Goal: Task Accomplishment & Management: Use online tool/utility

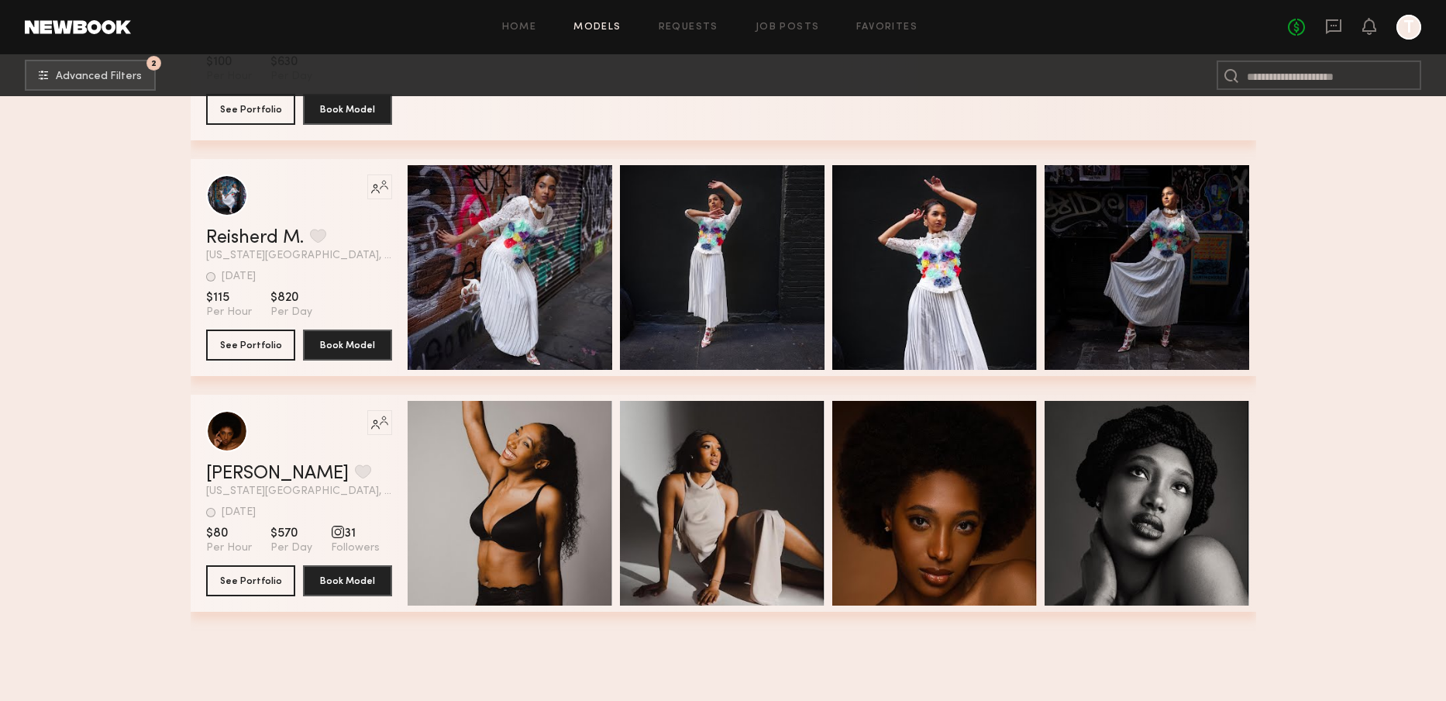
scroll to position [236609, 0]
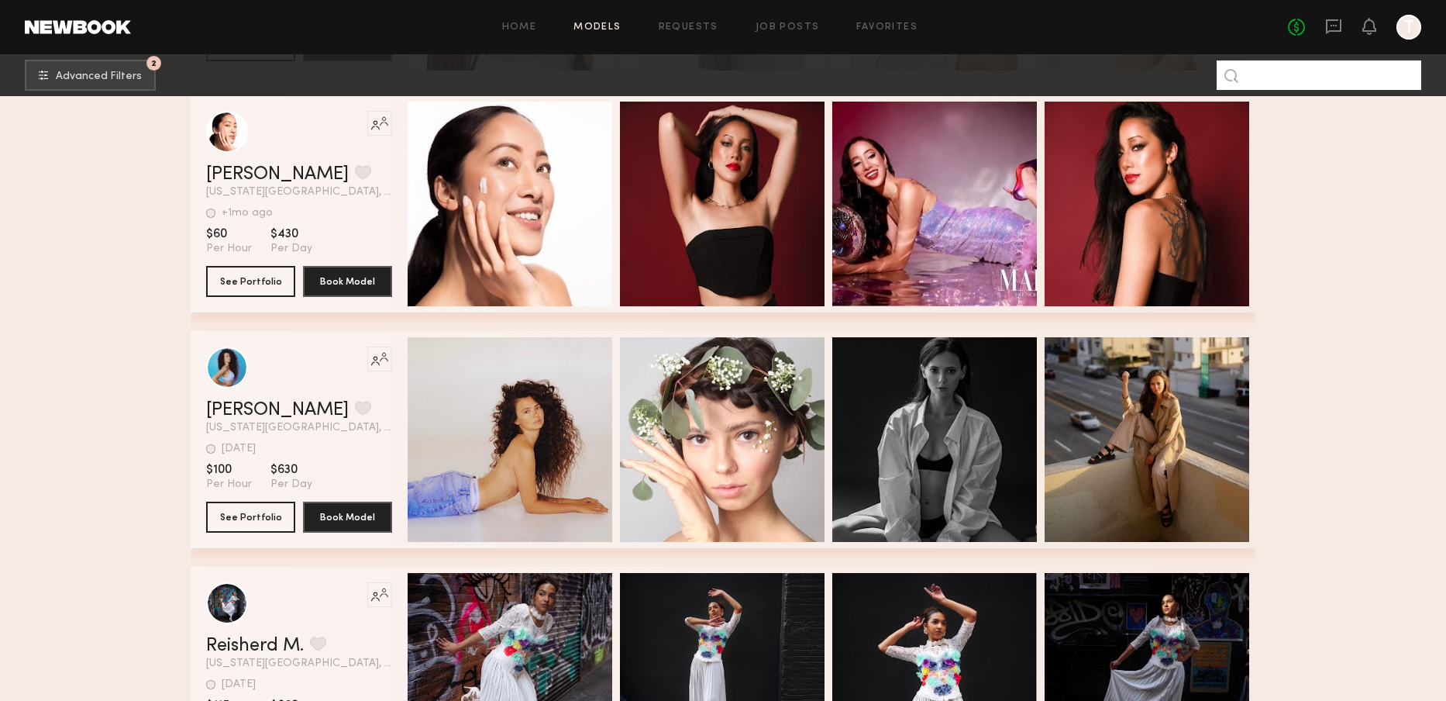
click at [1360, 78] on input at bounding box center [1319, 74] width 205 height 29
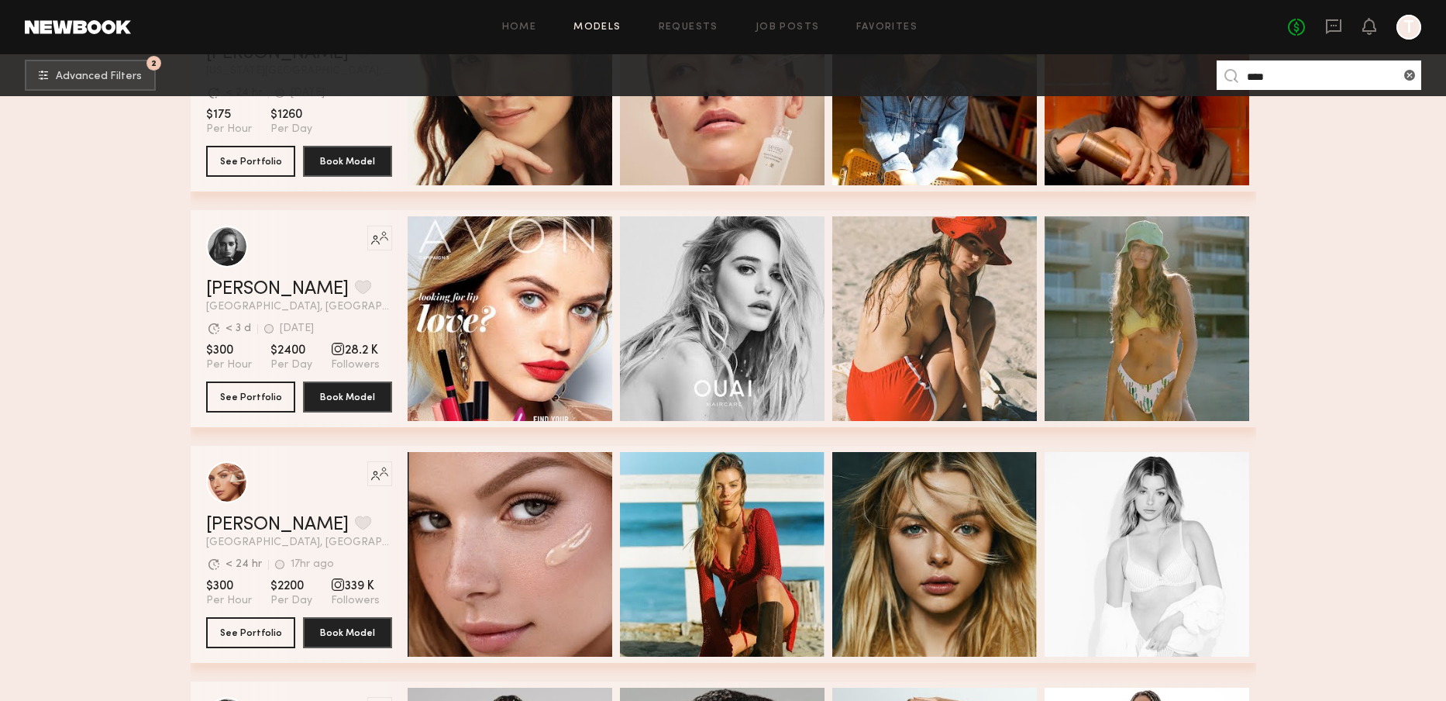
scroll to position [543, 0]
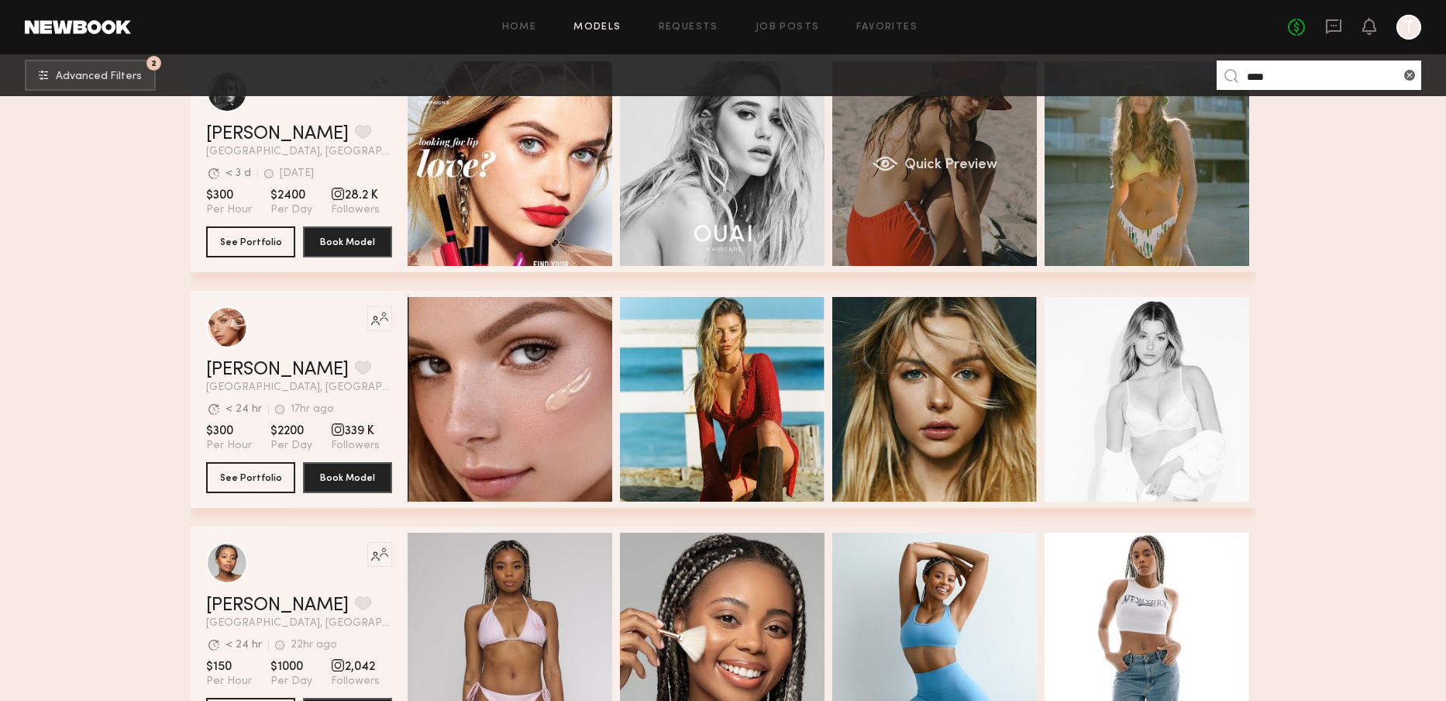
drag, startPoint x: 97, startPoint y: 191, endPoint x: 945, endPoint y: 177, distance: 848.1
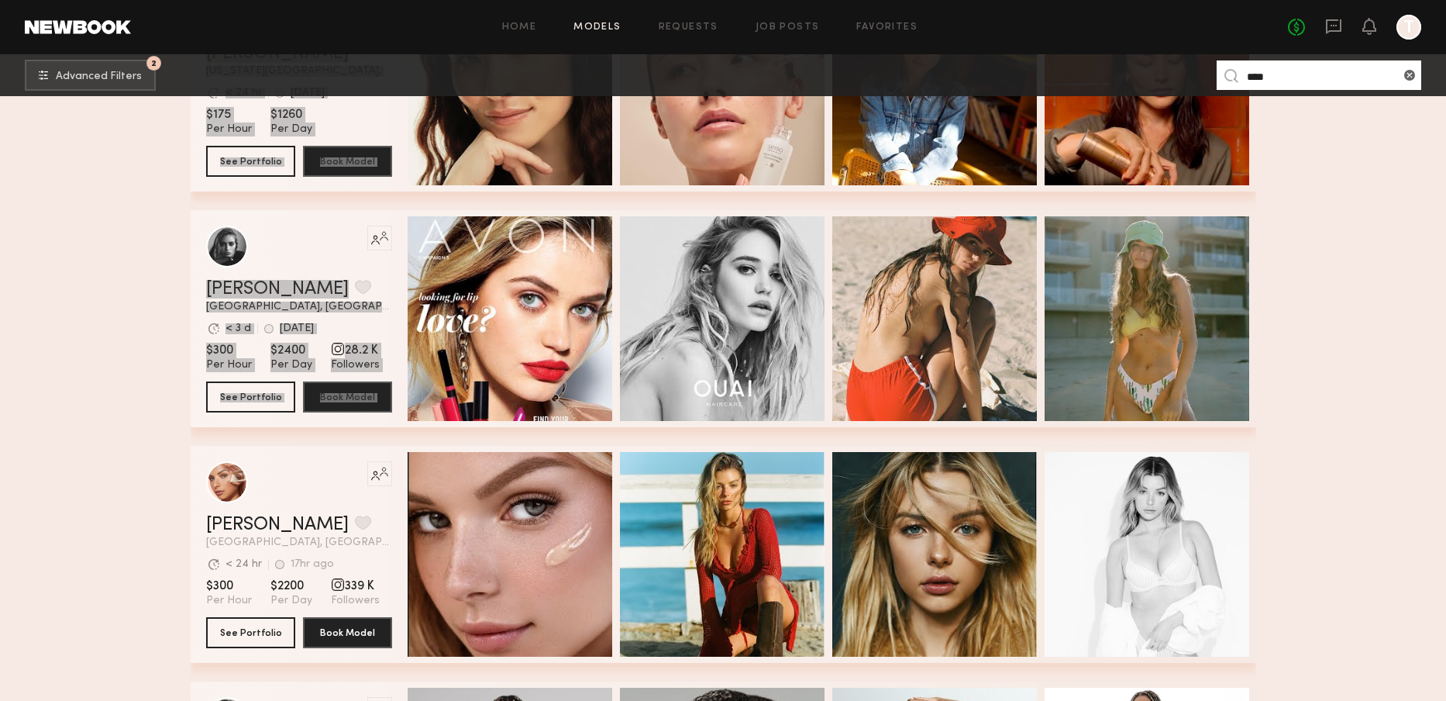
scroll to position [775, 0]
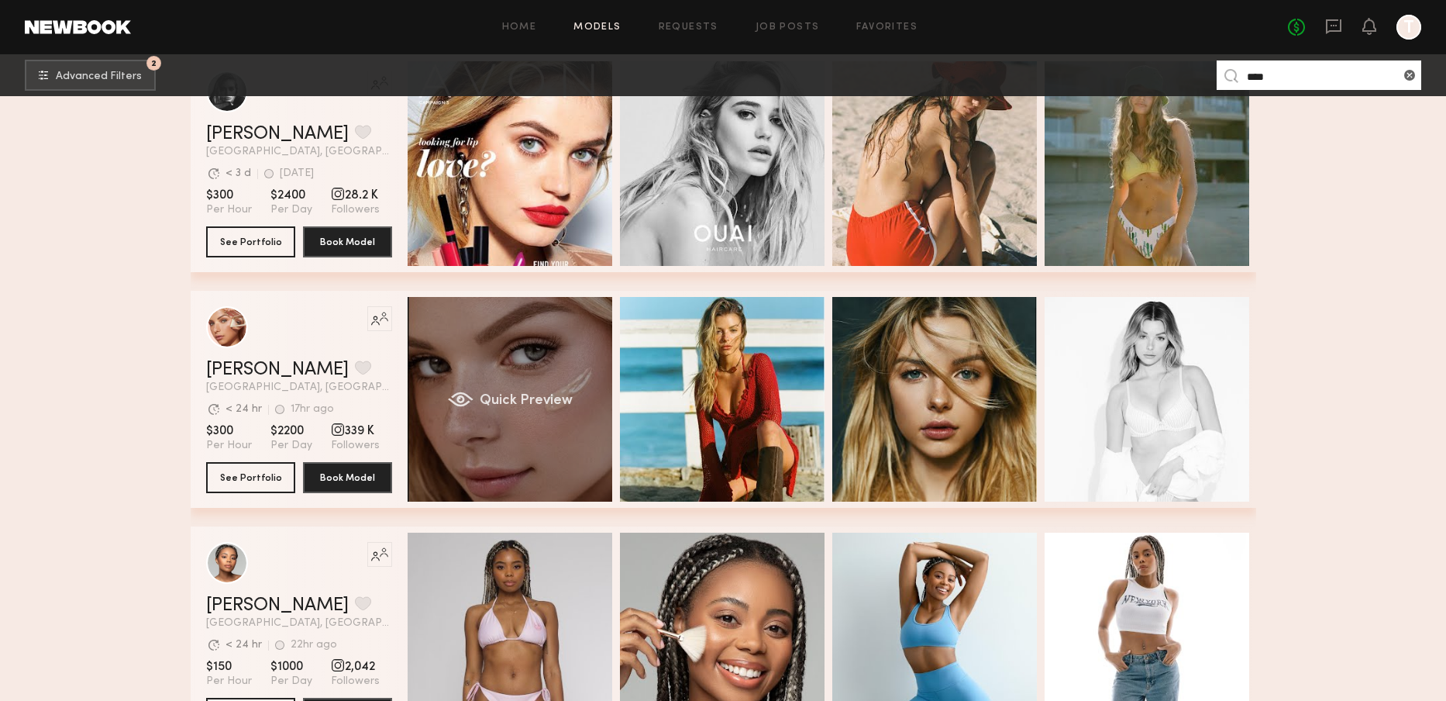
click at [409, 390] on div "Quick Preview" at bounding box center [510, 399] width 205 height 205
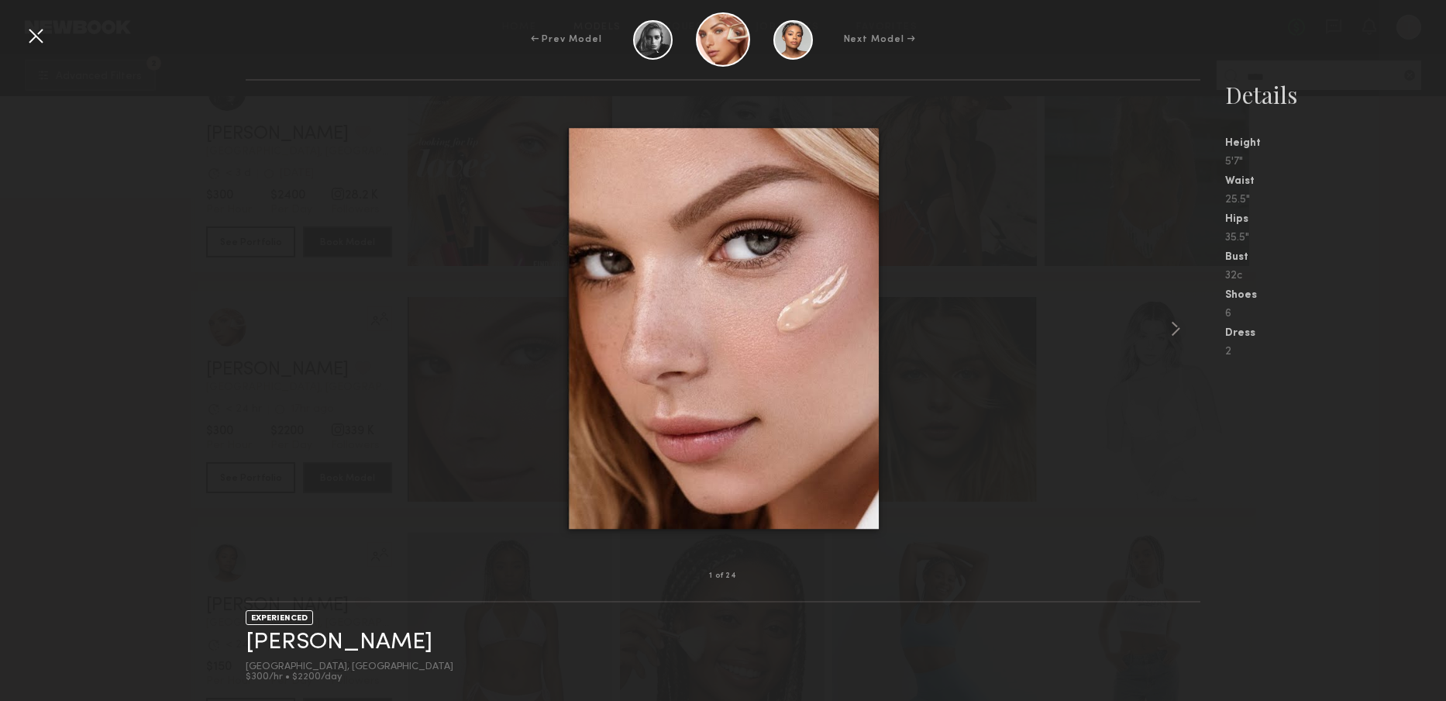
click at [1276, 100] on div "Details" at bounding box center [1335, 94] width 221 height 31
click at [41, 33] on div at bounding box center [35, 35] width 25 height 25
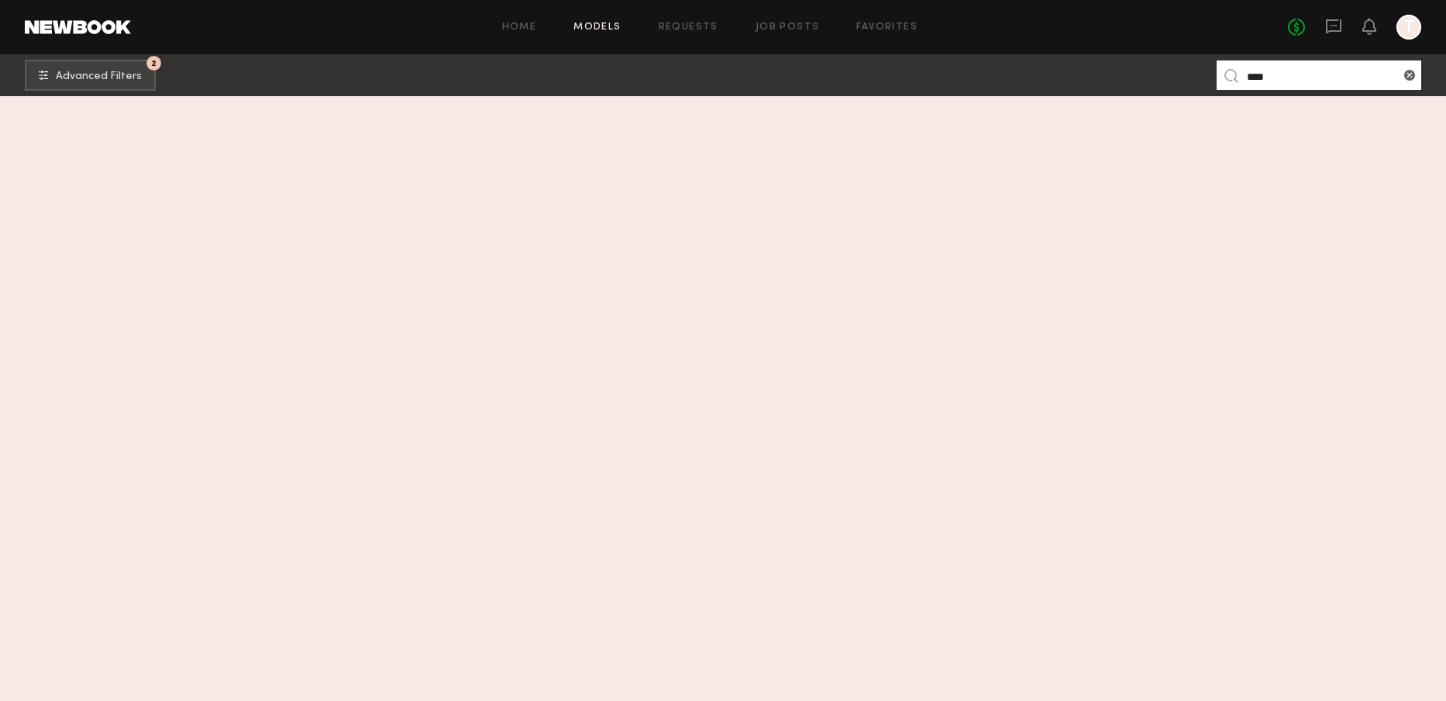
click at [1330, 85] on input "****" at bounding box center [1319, 74] width 205 height 29
click at [1127, 78] on nb-browse-subheader "2 Advanced Filters **** 2" at bounding box center [723, 75] width 1446 height 42
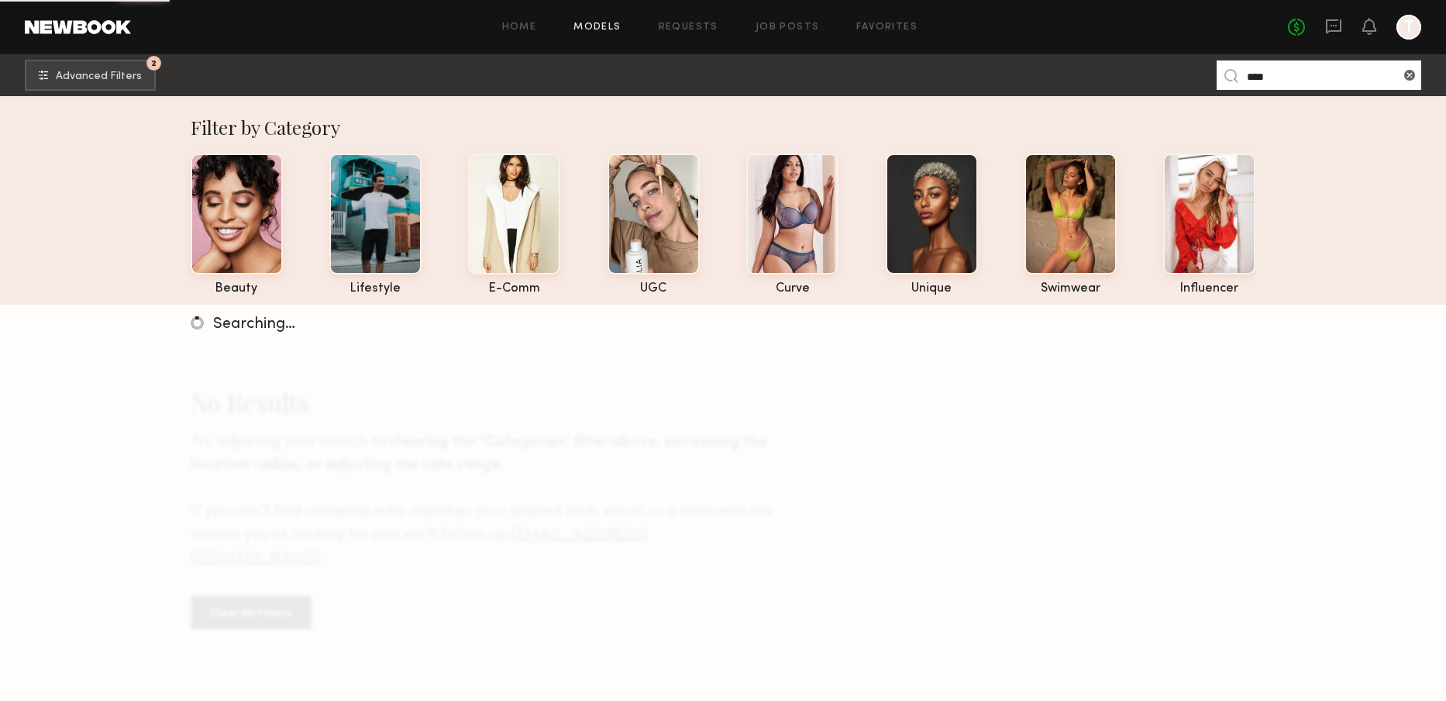
type input "****"
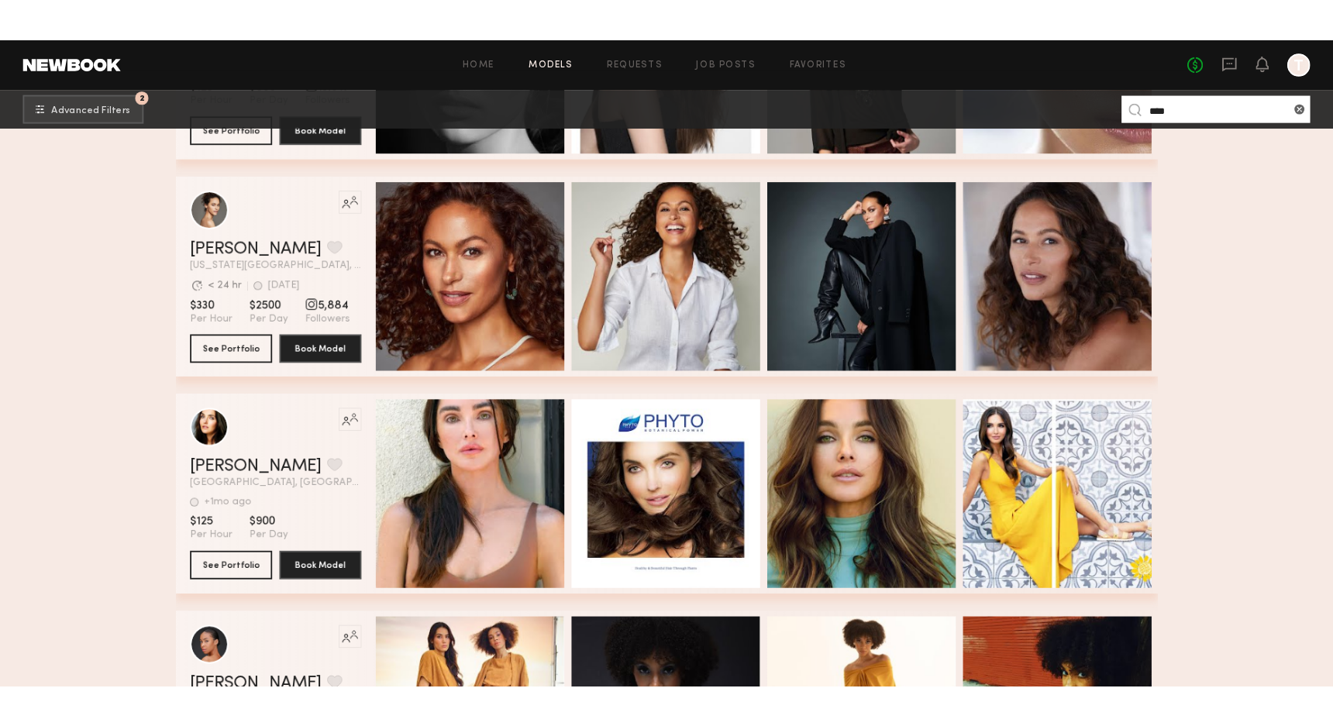
scroll to position [1550, 0]
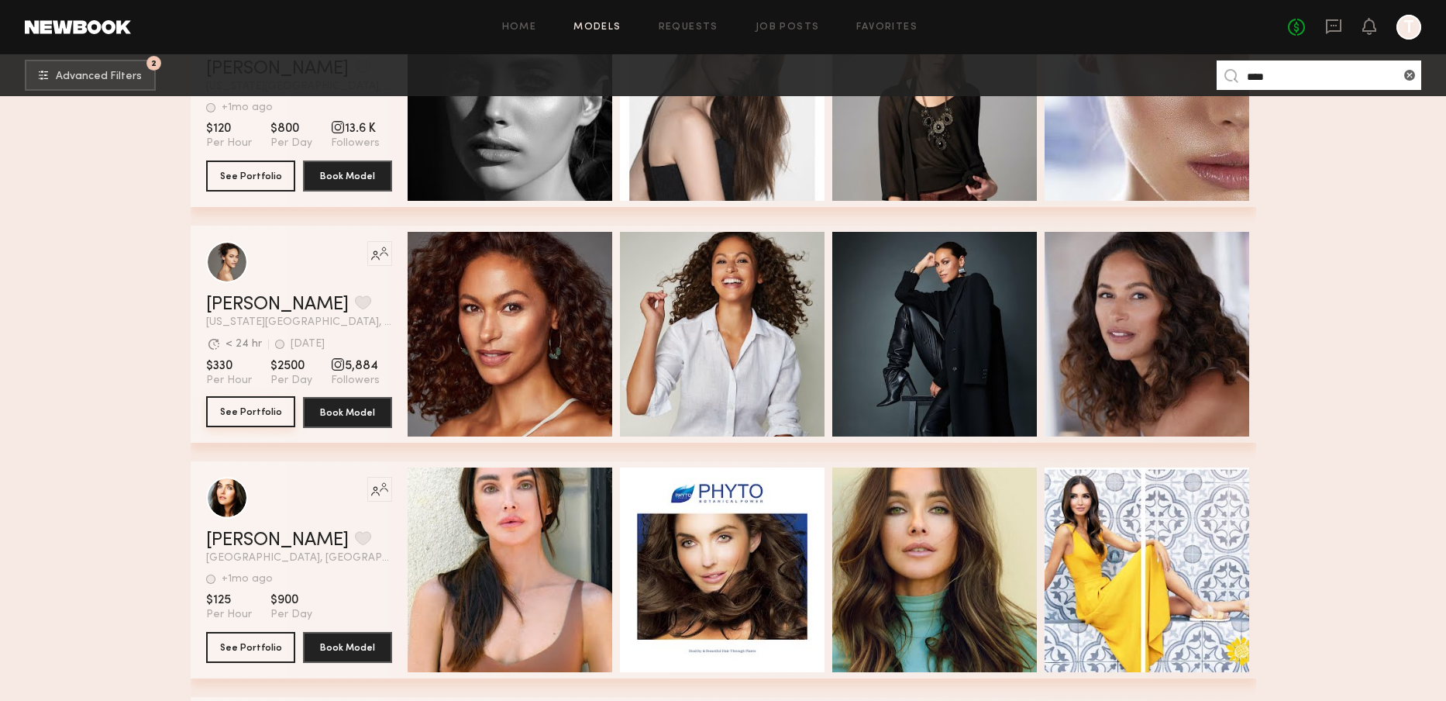
click at [263, 414] on button "See Portfolio" at bounding box center [250, 411] width 89 height 31
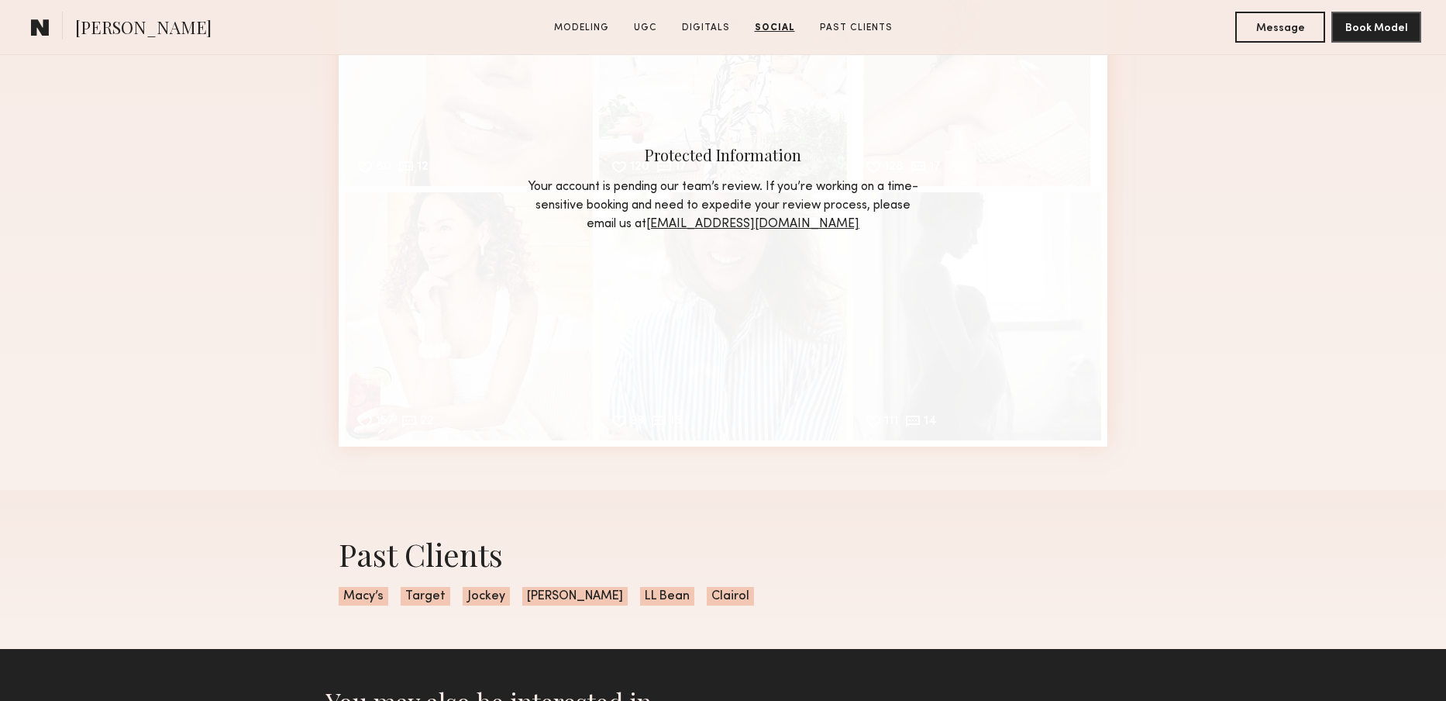
scroll to position [3128, 0]
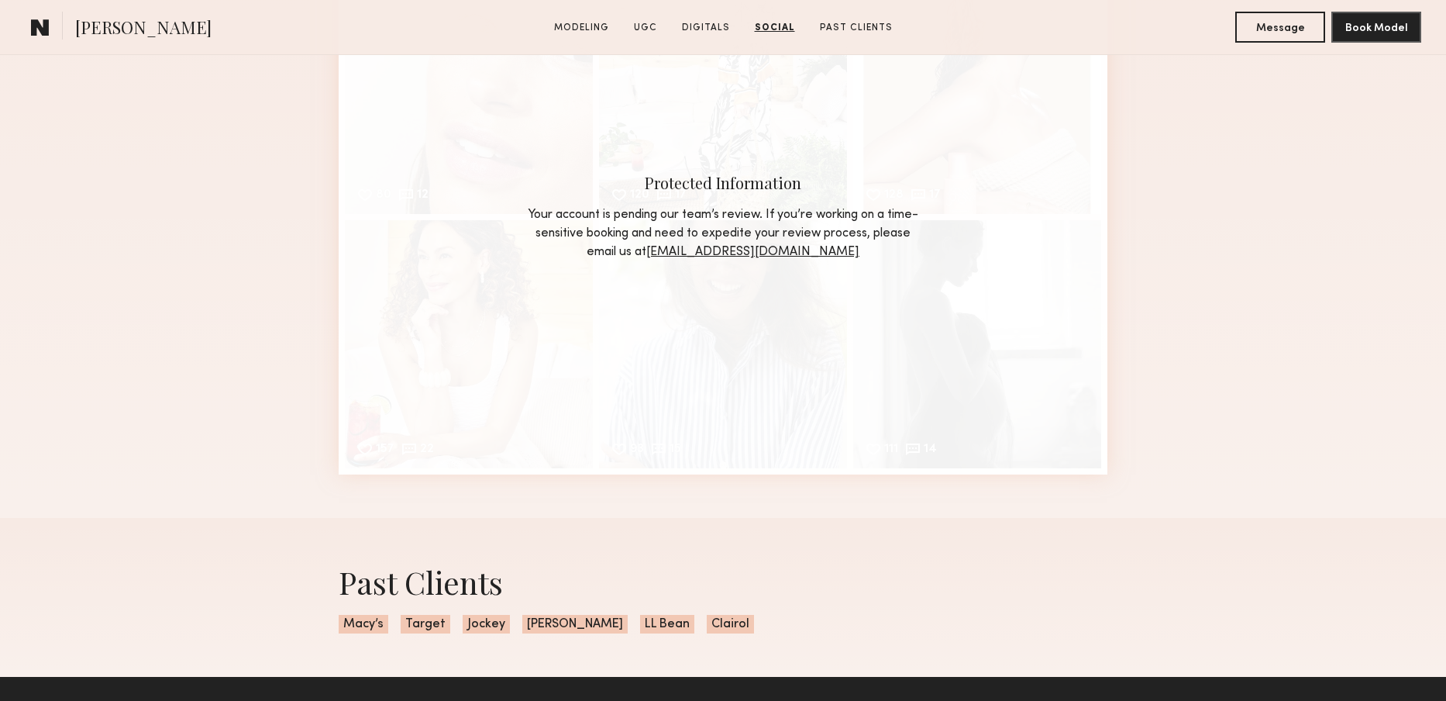
click at [81, 29] on span "[PERSON_NAME]" at bounding box center [143, 29] width 136 height 27
drag, startPoint x: 81, startPoint y: 29, endPoint x: 297, endPoint y: 57, distance: 217.3
click at [297, 57] on div "Social Instagram Feed Displayed Below 5,884 followers 80 12 Likes & comments di…" at bounding box center [723, 184] width 1446 height 668
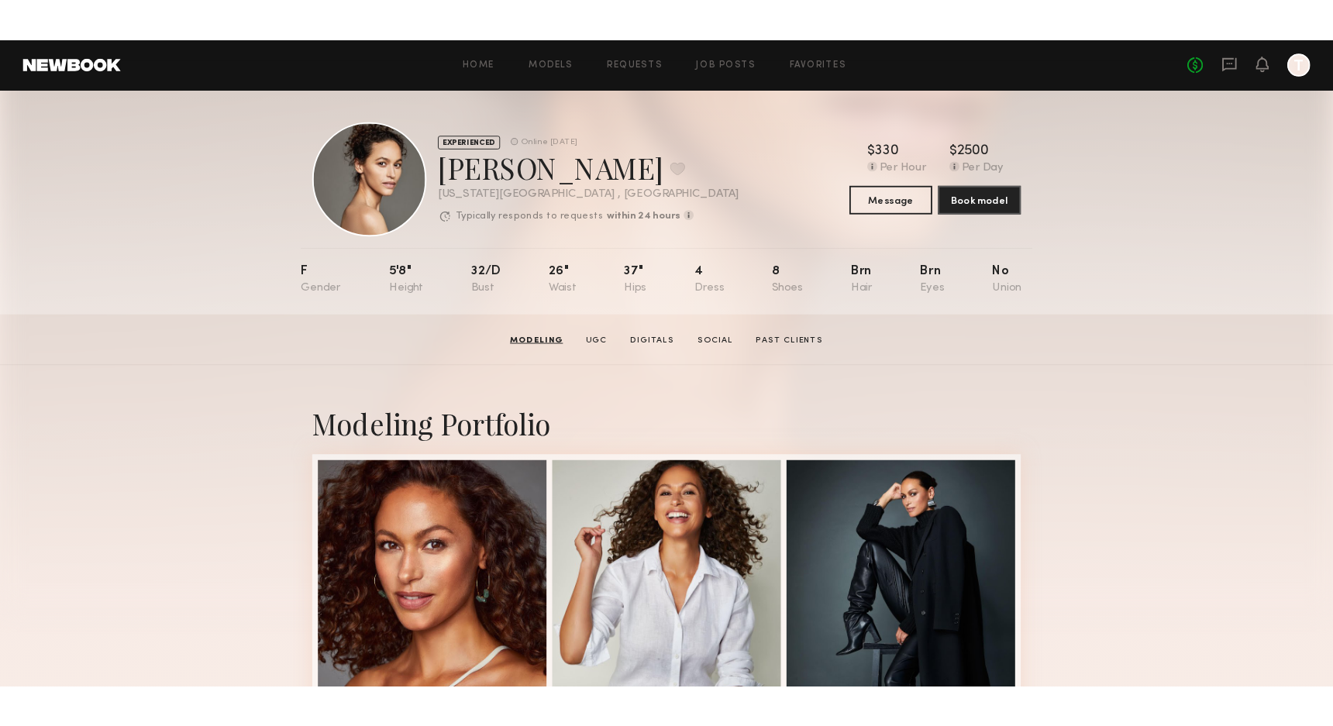
scroll to position [0, 0]
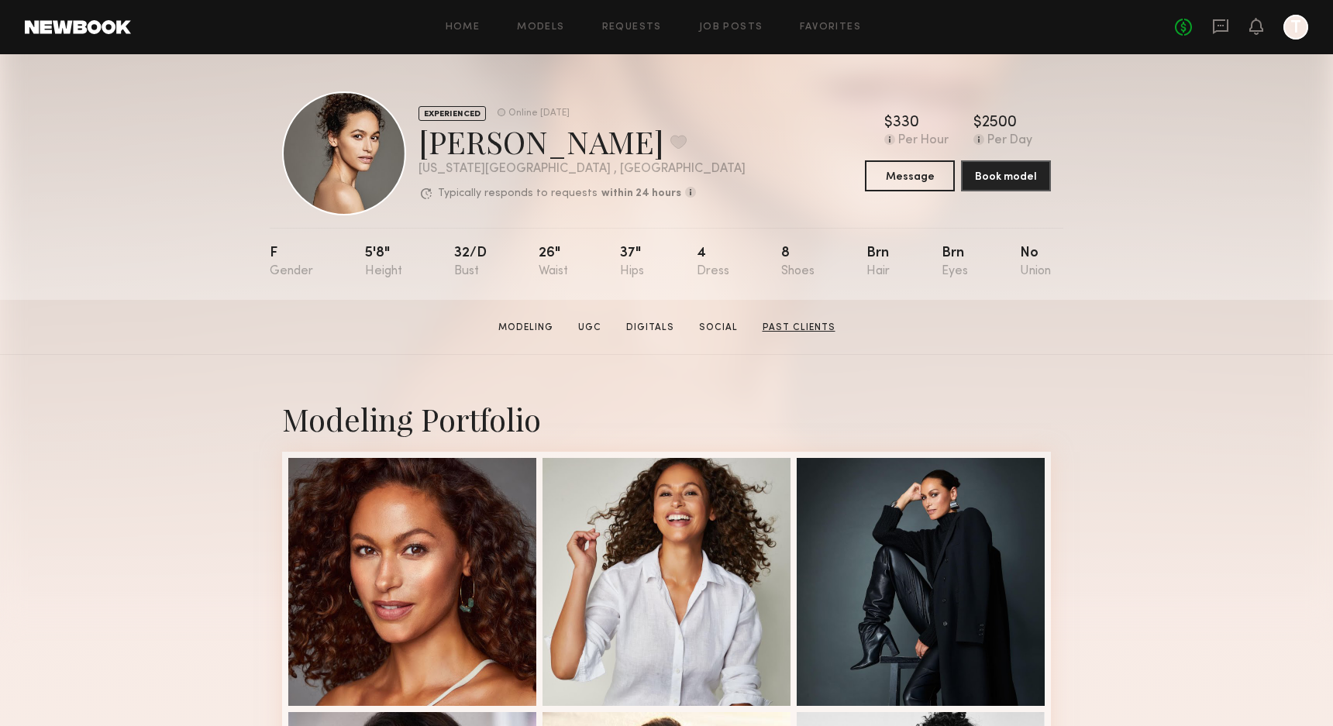
click at [793, 335] on link "Past Clients" at bounding box center [799, 328] width 85 height 14
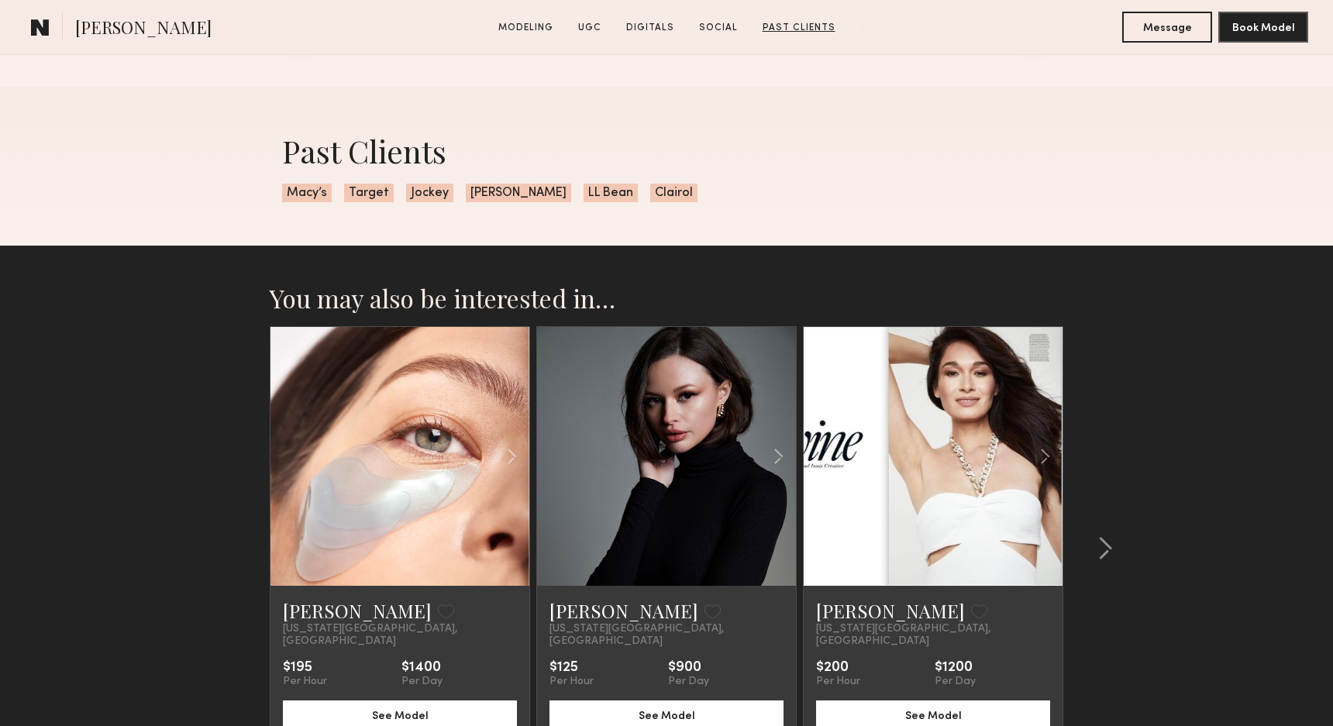
scroll to position [3569, 0]
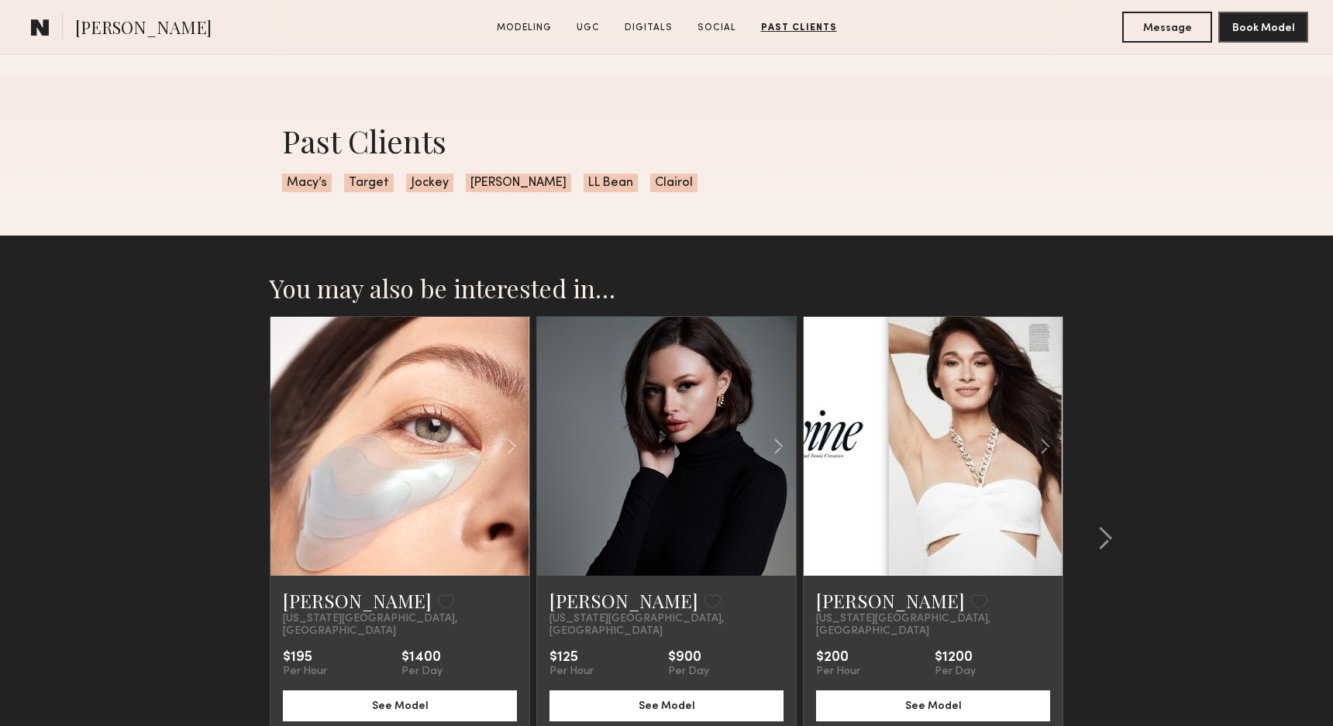
click at [1321, 174] on div "Past Clients Macy’s Target Jockey Hanes LL Bean Clairol" at bounding box center [666, 156] width 1333 height 159
